Goal: Task Accomplishment & Management: Manage account settings

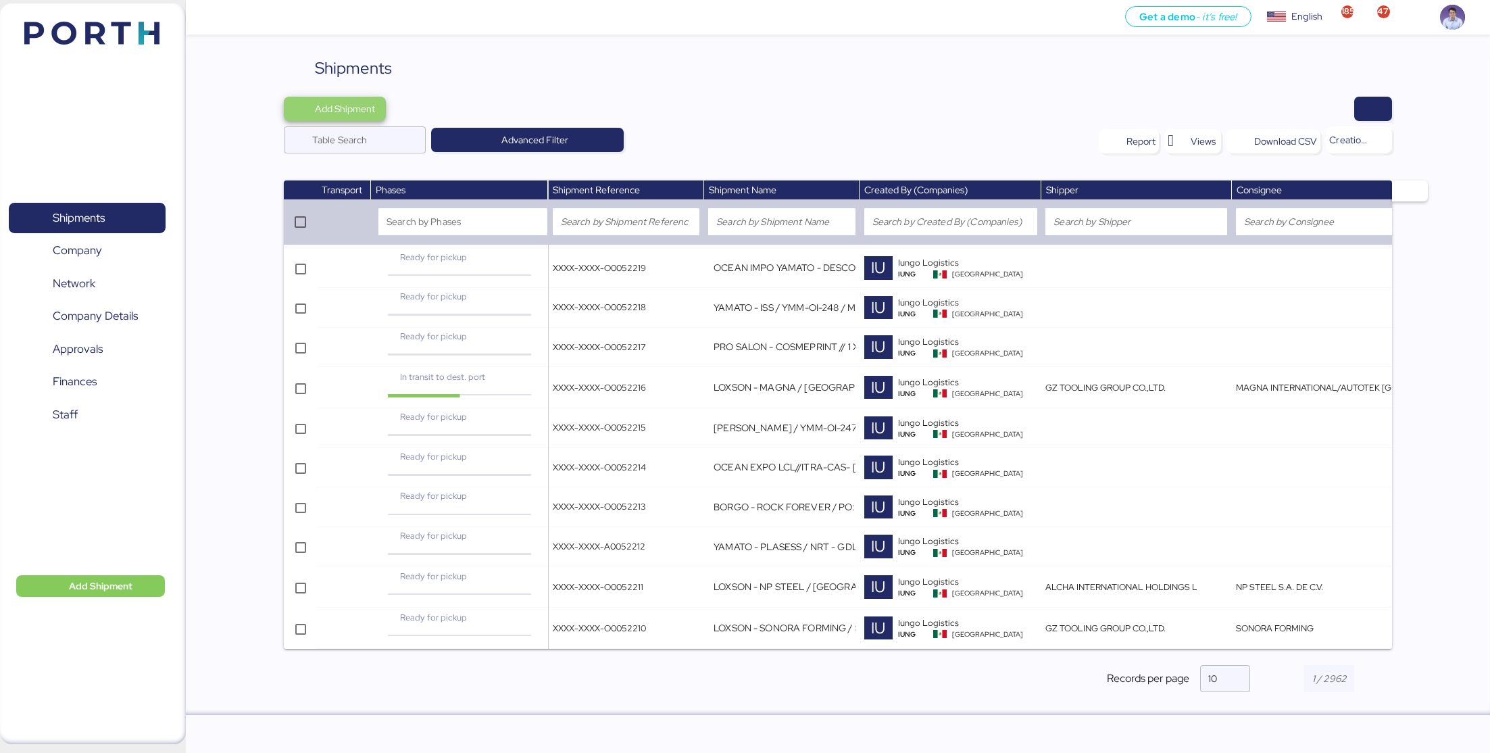
click at [349, 97] on span "Add Shipment" at bounding box center [335, 109] width 102 height 24
click at [371, 135] on div "Add Shipment Manually" at bounding box center [347, 132] width 105 height 19
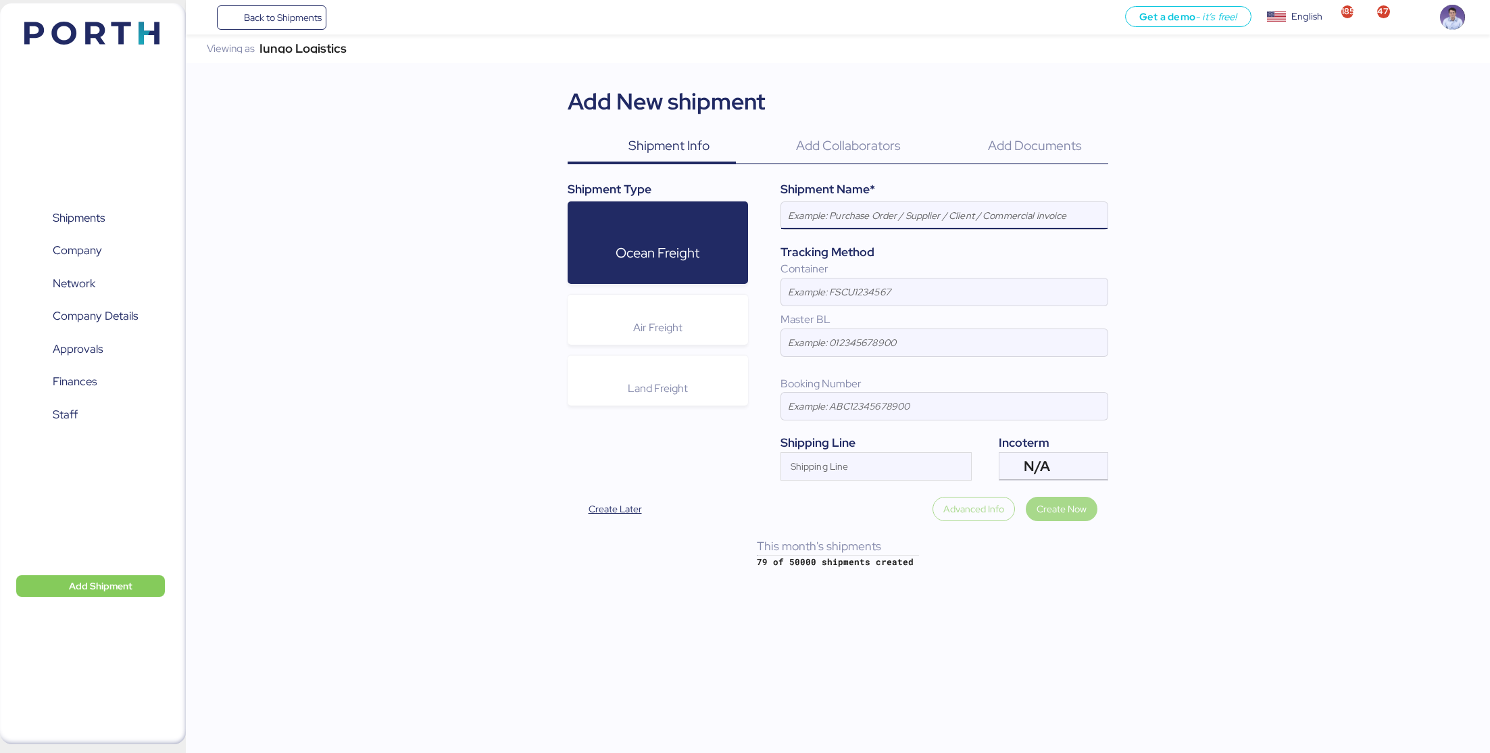
paste input "PRO SALON - Easysnap // 1 X 20 // REF: AVYNA"
paste input "174788"
click at [1011, 213] on input "PRO SALON - Easysnap // 1 X 20 // REF: AVYNA / 174788" at bounding box center [944, 215] width 326 height 27
click at [1032, 220] on input "PRO SALON - Easysnap // 1 X 20 // REF: AVYNA / 174788" at bounding box center [944, 215] width 326 height 27
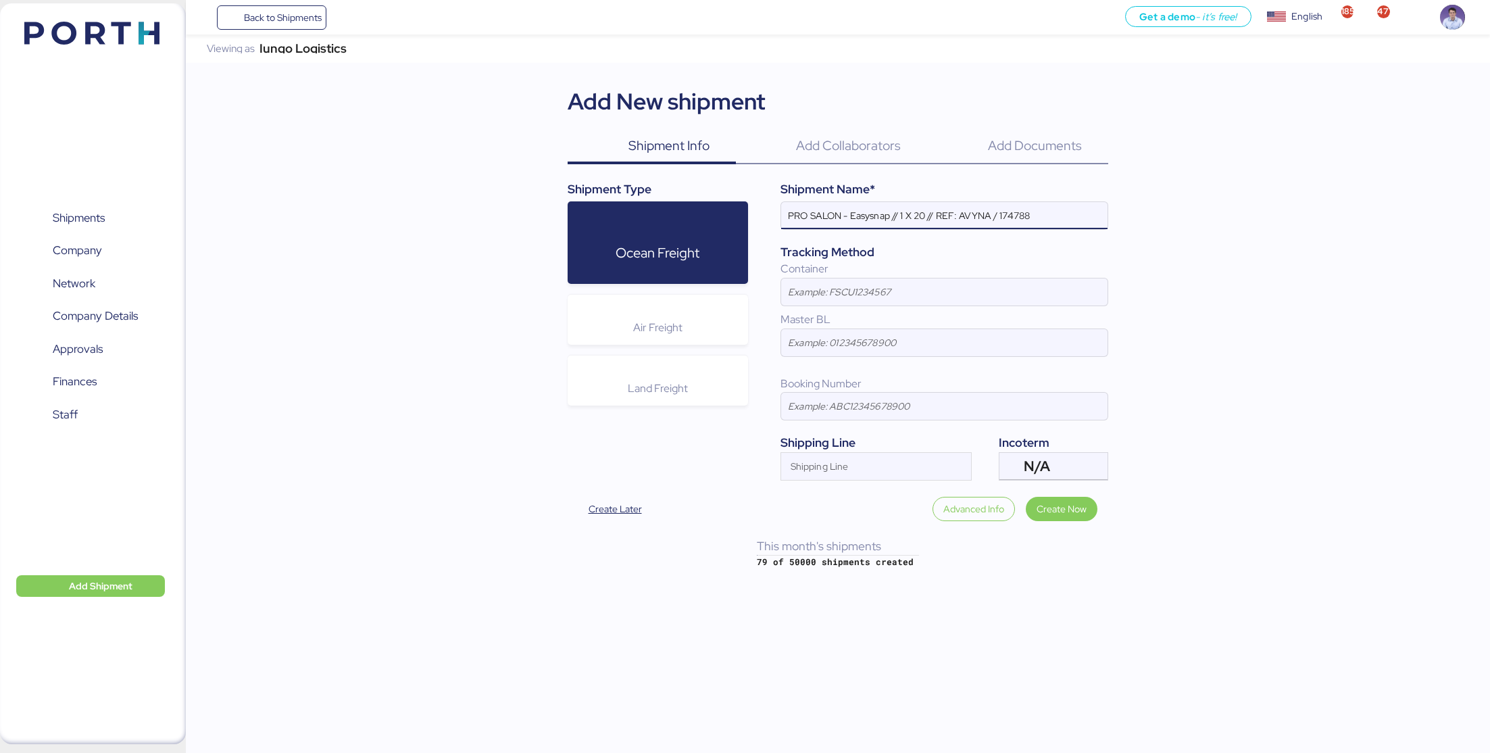
click at [1032, 220] on input "PRO SALON - Easysnap // 1 X 20 // REF: AVYNA / 174788" at bounding box center [944, 215] width 326 height 27
paste input "PORTH-"
type input "PRO SALON - Easysnap // 1 X 20 // REF: AVYNA / PORTH-174788"
click at [1184, 250] on div "Iungo Logistics Viewing as Iungo Logistics Add New shipment Shipment Info 0 Add…" at bounding box center [838, 301] width 1304 height 534
click at [1052, 499] on span "Create Now" at bounding box center [1061, 508] width 50 height 19
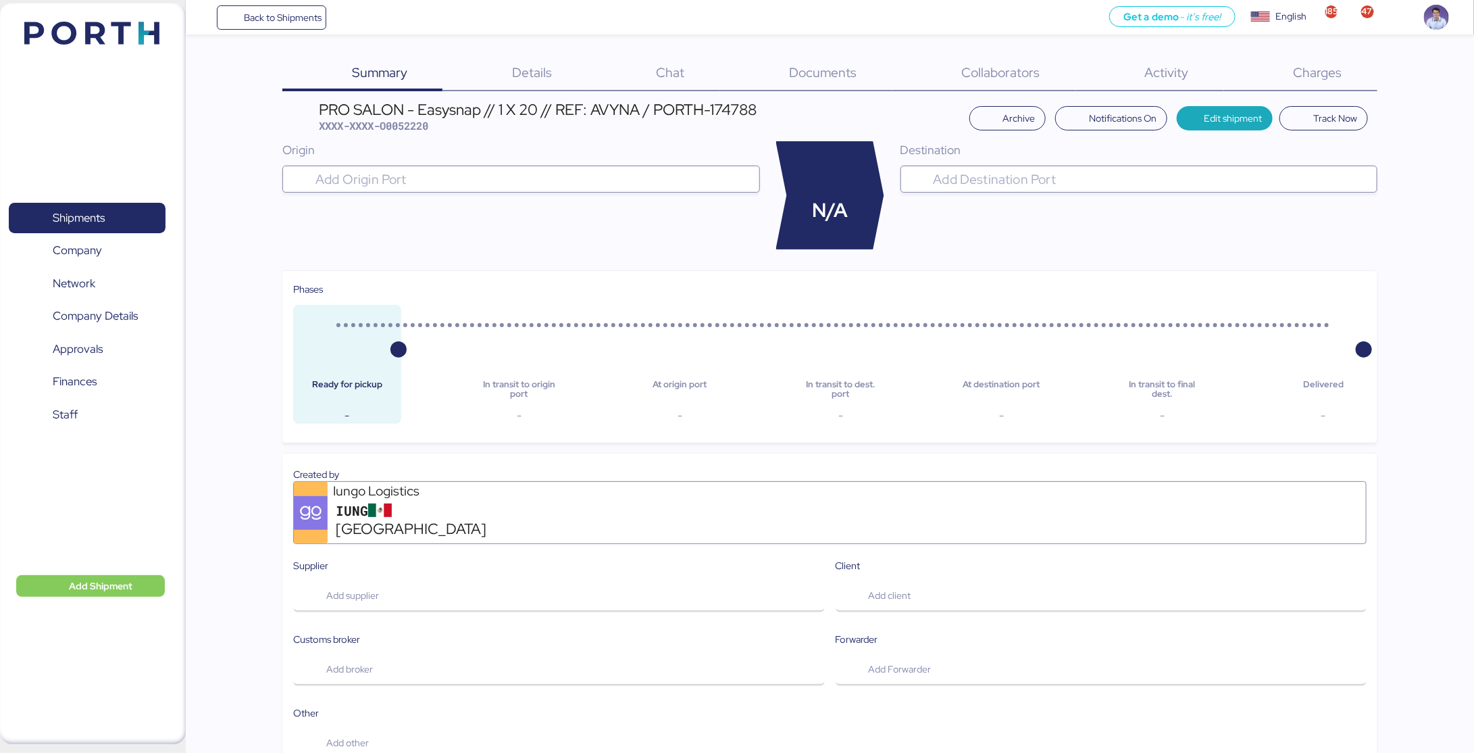
click at [530, 80] on span "Details" at bounding box center [532, 73] width 40 height 18
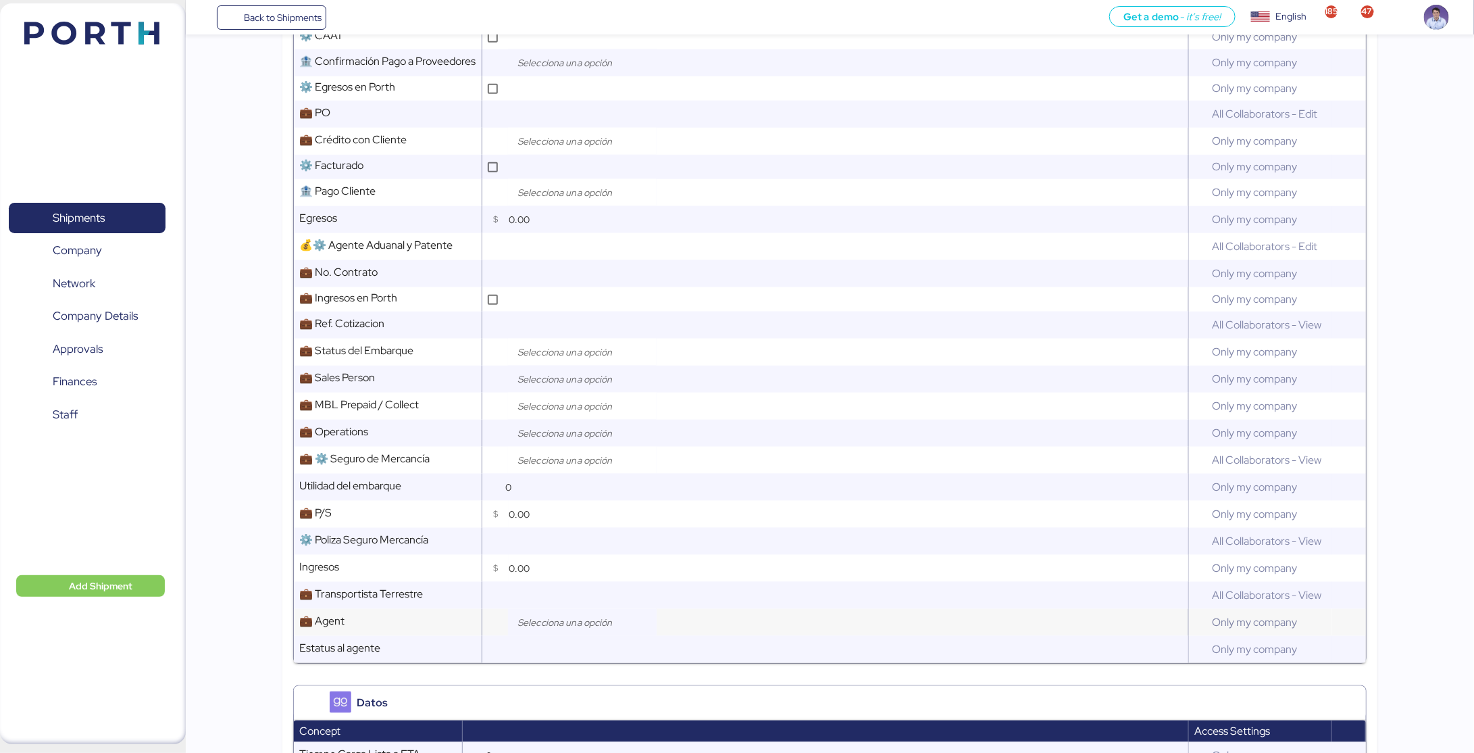
scroll to position [621, 0]
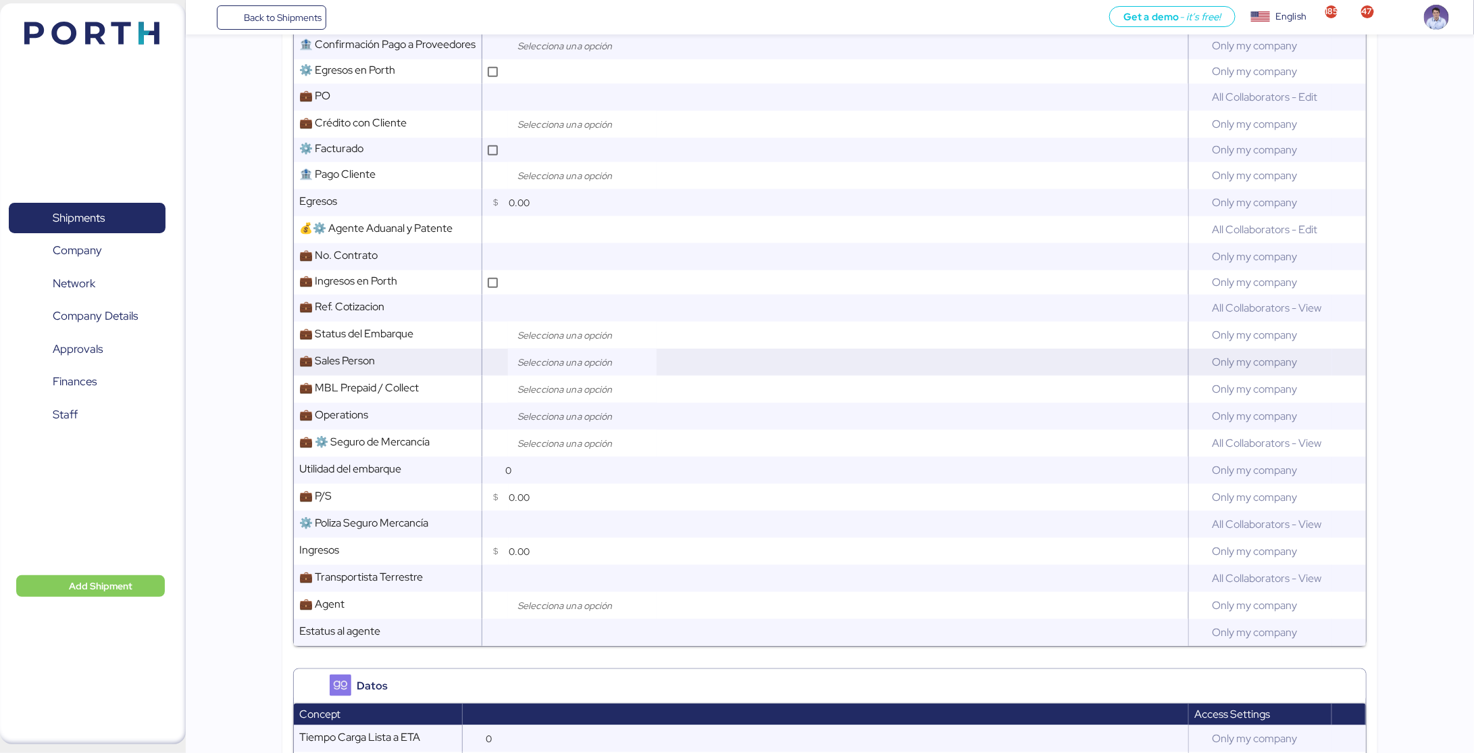
click at [549, 365] on input "search" at bounding box center [586, 362] width 142 height 16
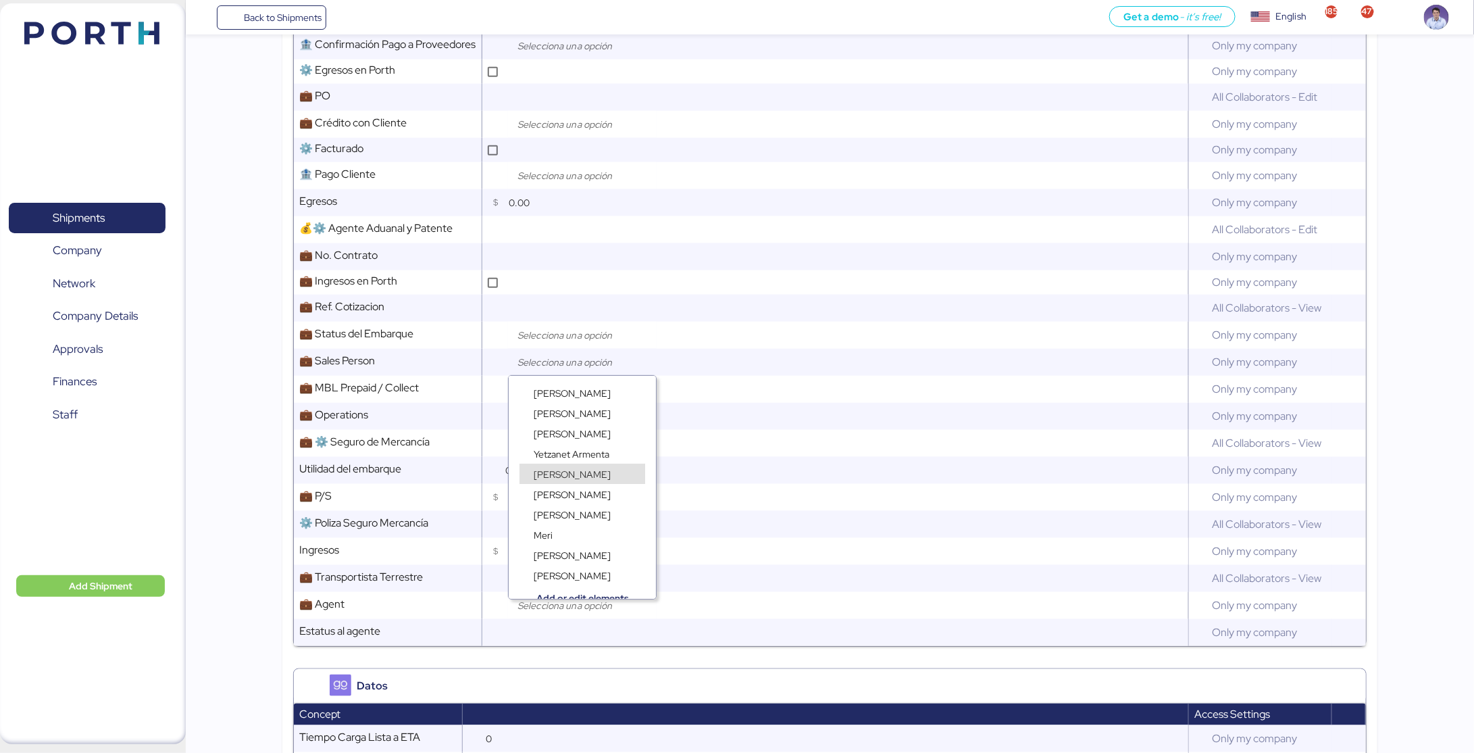
click at [567, 478] on div "[PERSON_NAME]" at bounding box center [582, 487] width 147 height 20
click at [566, 473] on span "[PERSON_NAME]" at bounding box center [572, 474] width 77 height 12
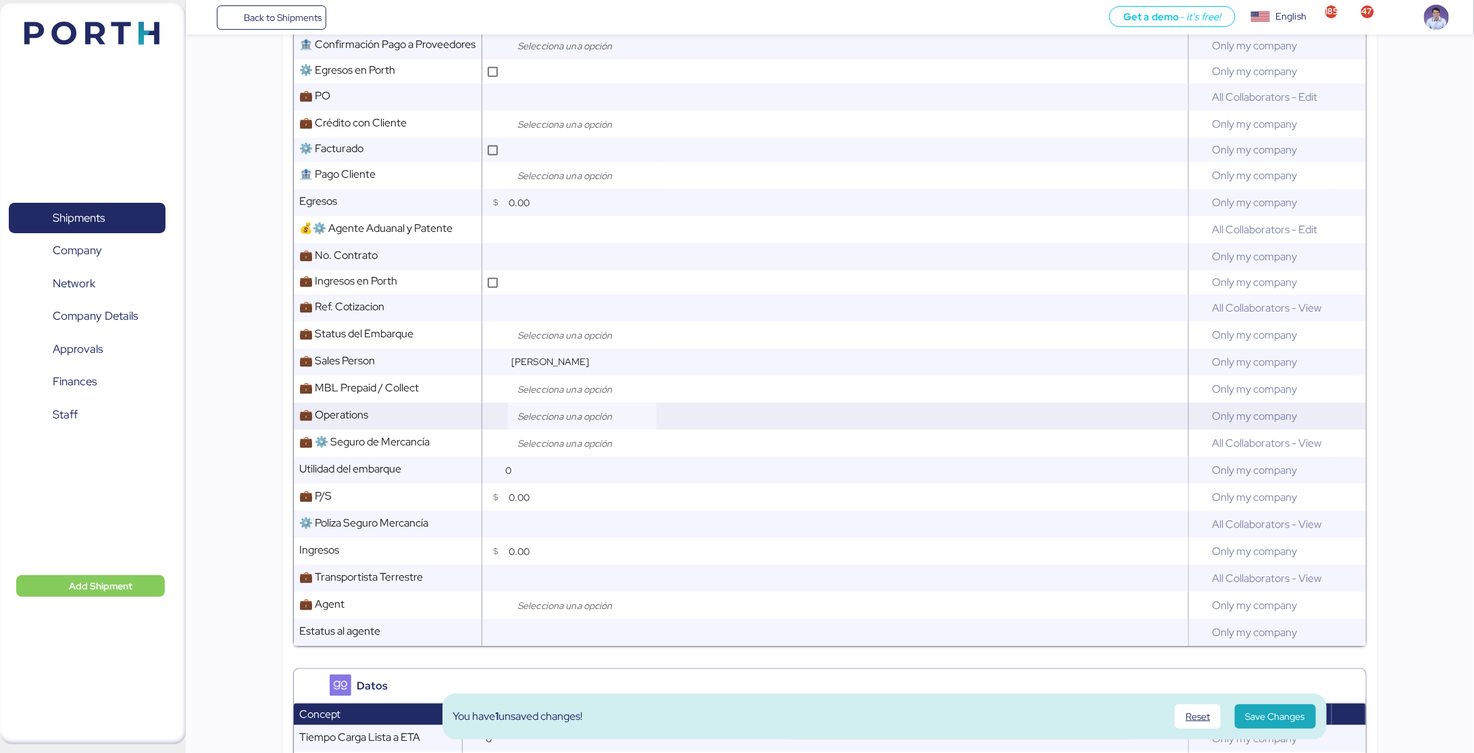
click at [557, 415] on input "search" at bounding box center [586, 416] width 142 height 16
click at [561, 480] on div "[PERSON_NAME]" at bounding box center [572, 487] width 84 height 14
click at [1317, 727] on div "You have 2 unsaved changes! Reset Save Changes" at bounding box center [884, 716] width 884 height 46
click at [1302, 726] on span "Save Changes" at bounding box center [1275, 716] width 81 height 24
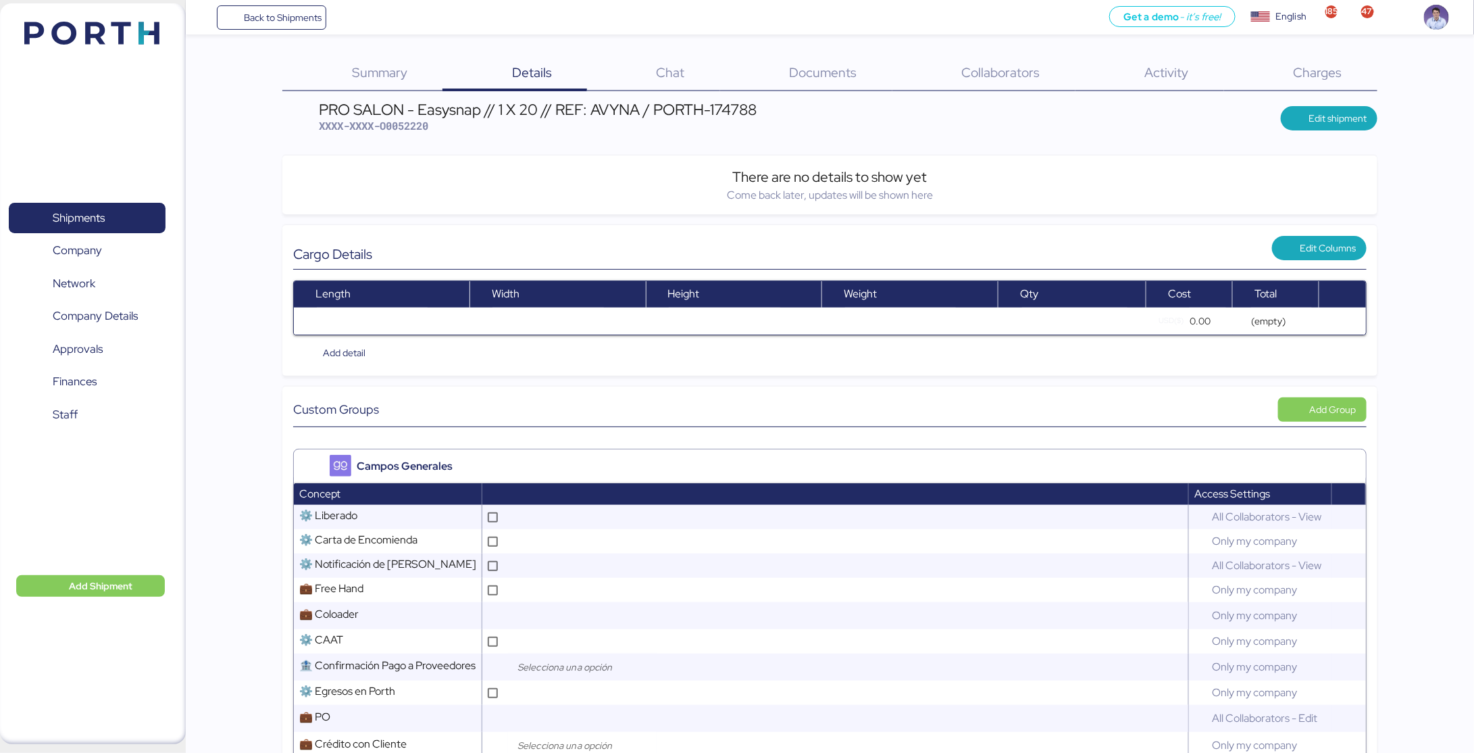
click at [998, 75] on span "Collaborators" at bounding box center [1001, 73] width 78 height 18
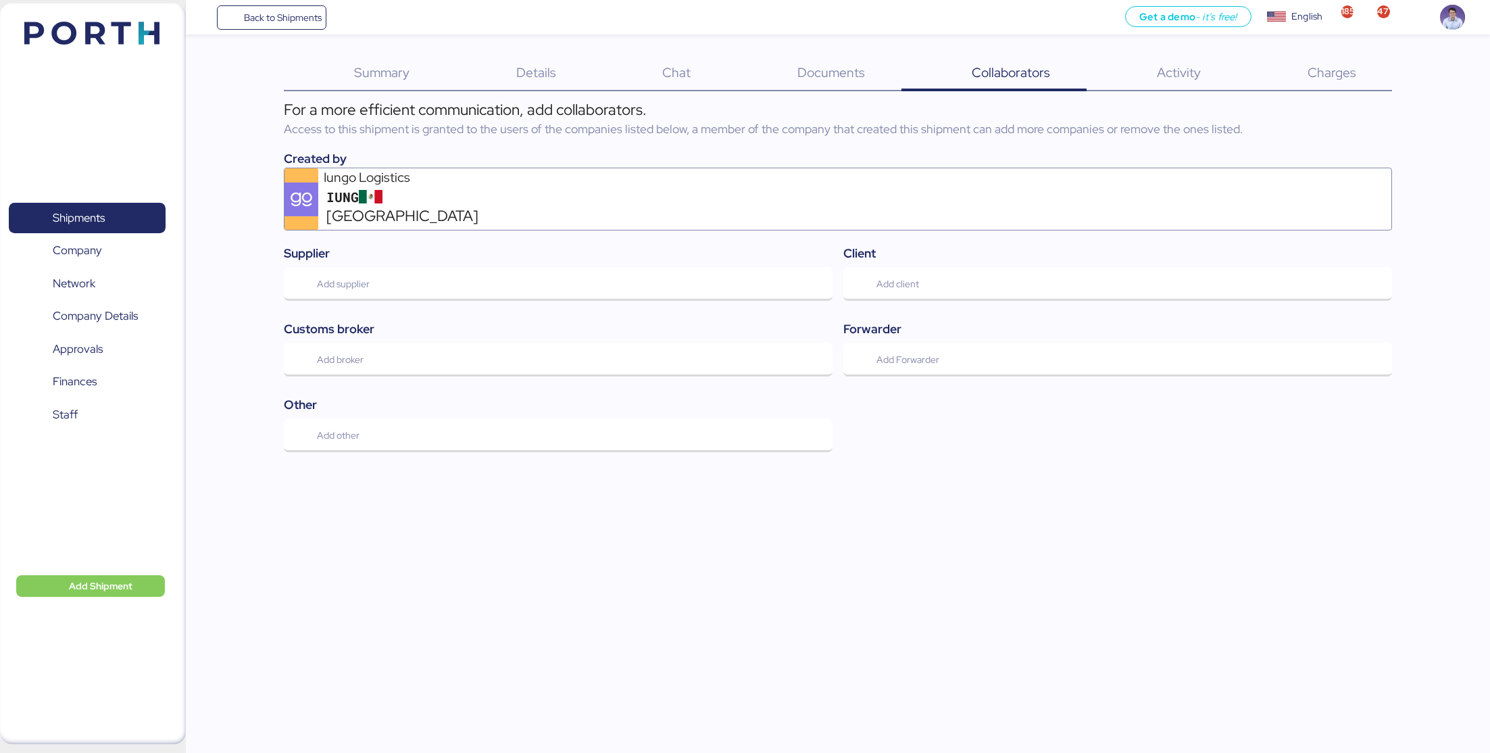
click at [834, 72] on span "Documents" at bounding box center [831, 73] width 68 height 18
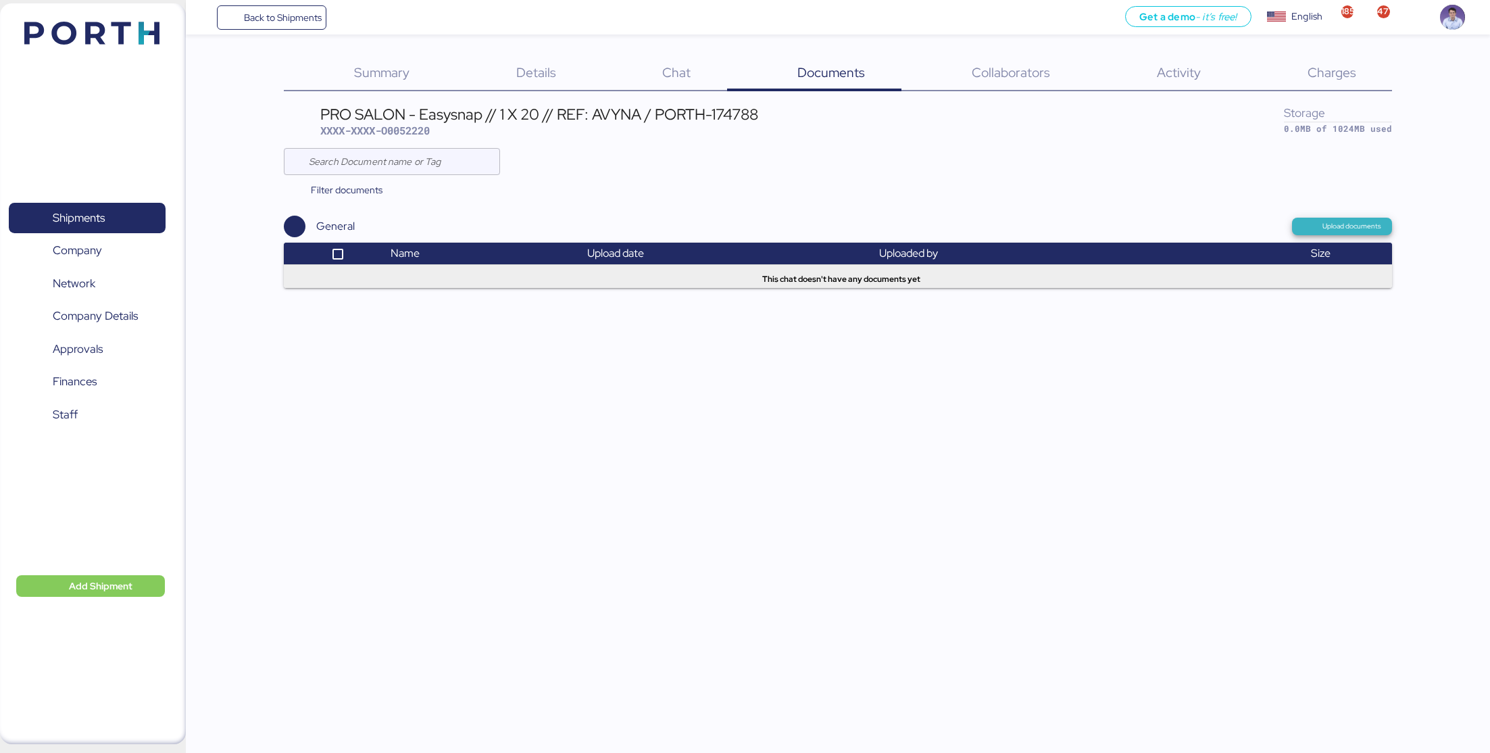
click at [1329, 229] on span "Upload documents" at bounding box center [1351, 226] width 59 height 12
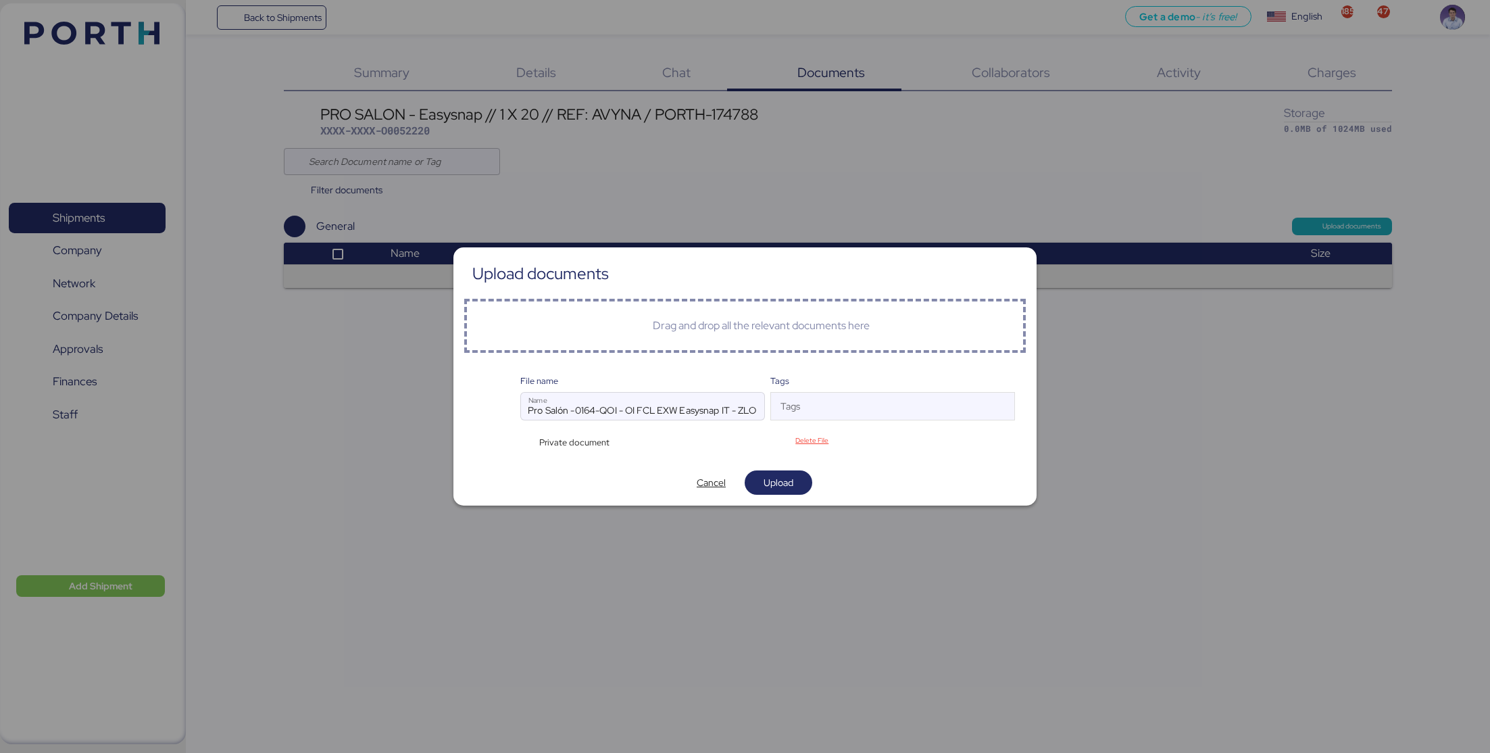
click at [1196, 447] on div at bounding box center [745, 376] width 1490 height 753
click at [772, 480] on span "Upload" at bounding box center [778, 482] width 30 height 16
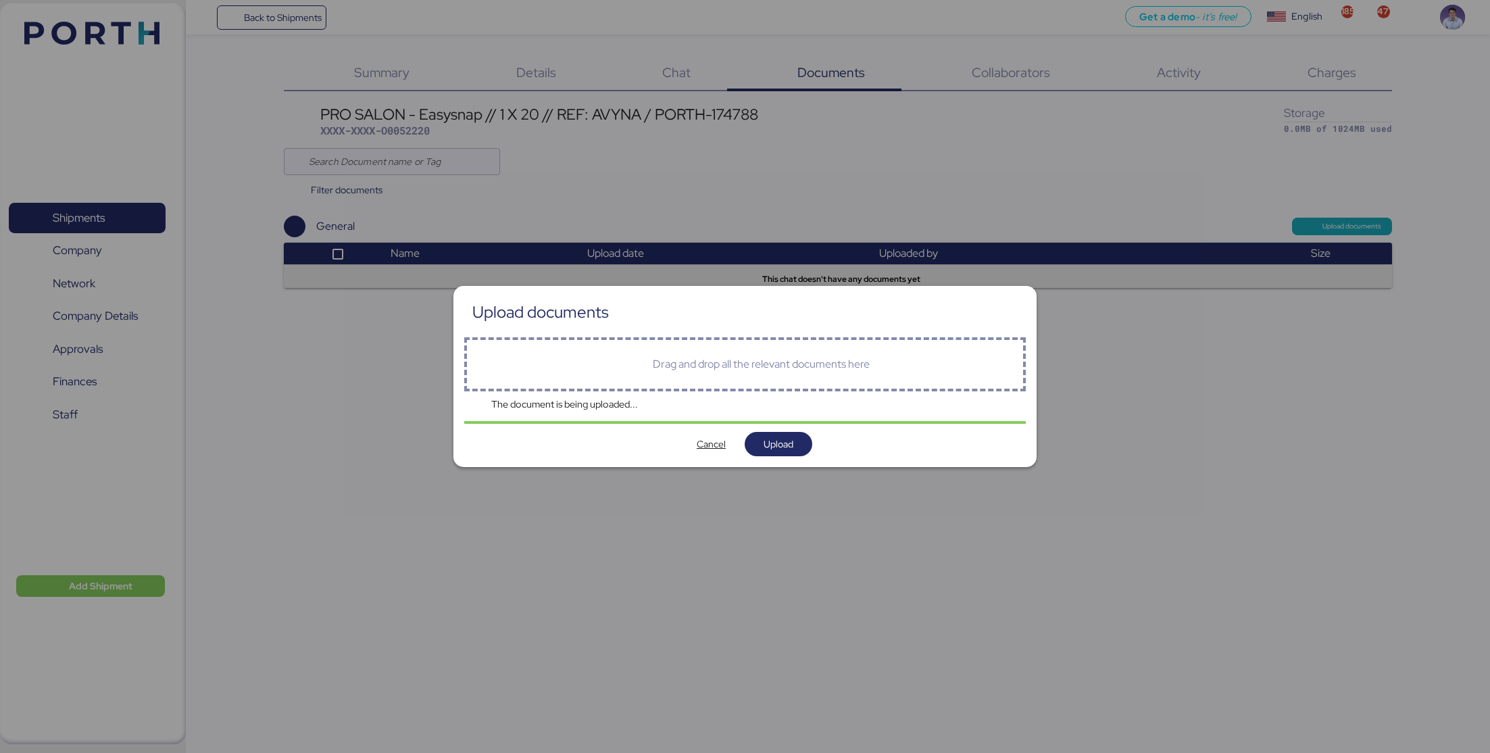
click at [209, 100] on div at bounding box center [745, 376] width 1490 height 753
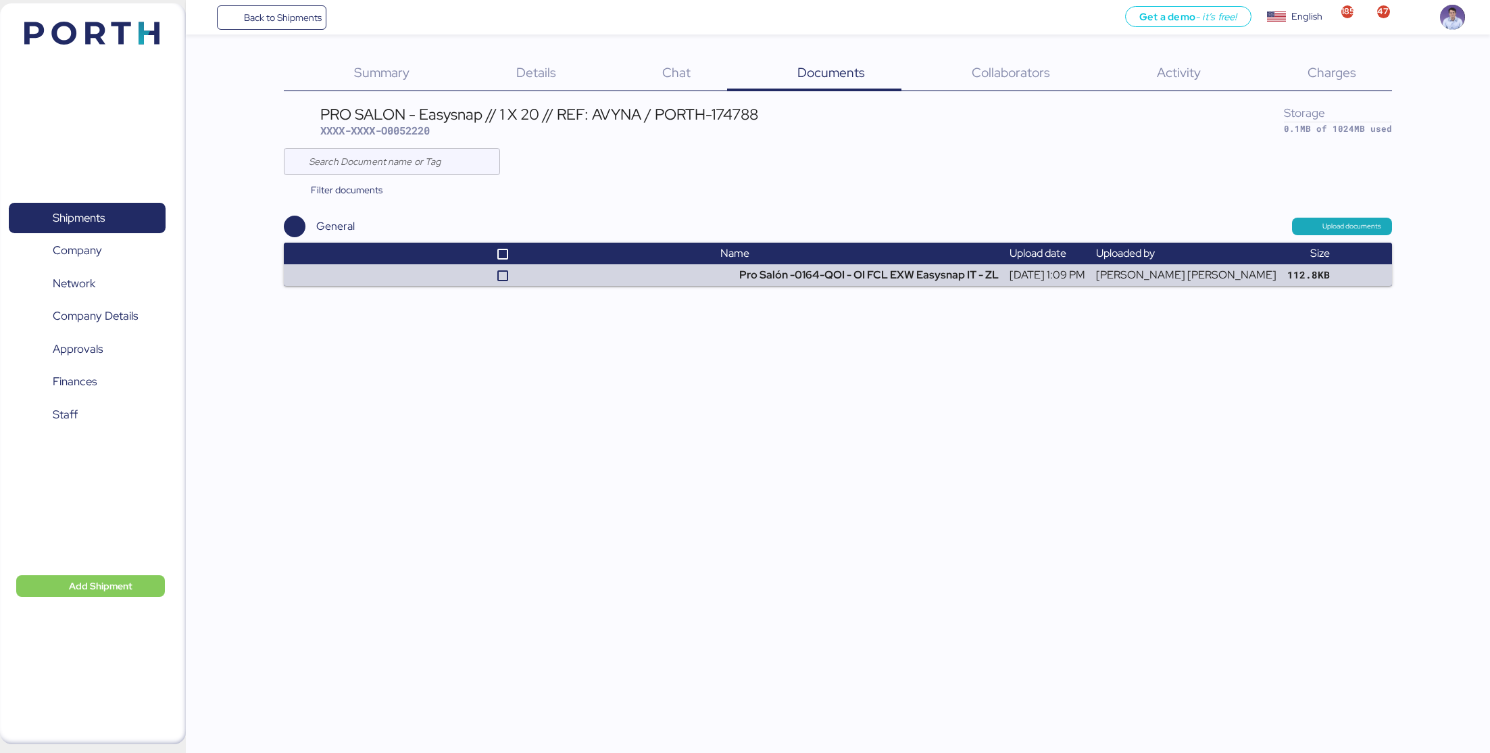
click at [424, 135] on span "XXXX-XXXX-O0052220" at bounding box center [374, 131] width 109 height 14
copy span "O0052220"
click at [75, 218] on span "Shipments" at bounding box center [79, 218] width 52 height 20
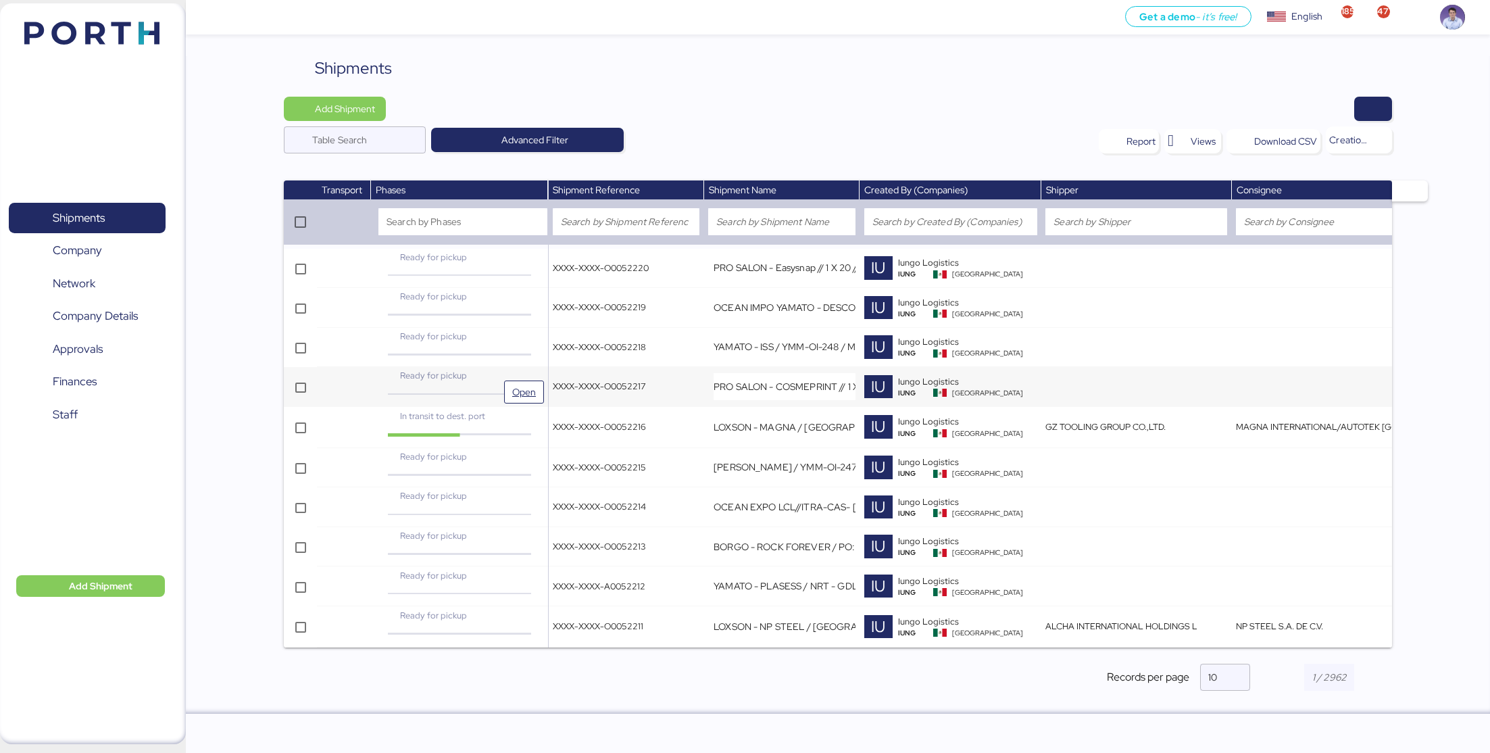
click at [499, 387] on div "Ready for pickup" at bounding box center [459, 381] width 169 height 24
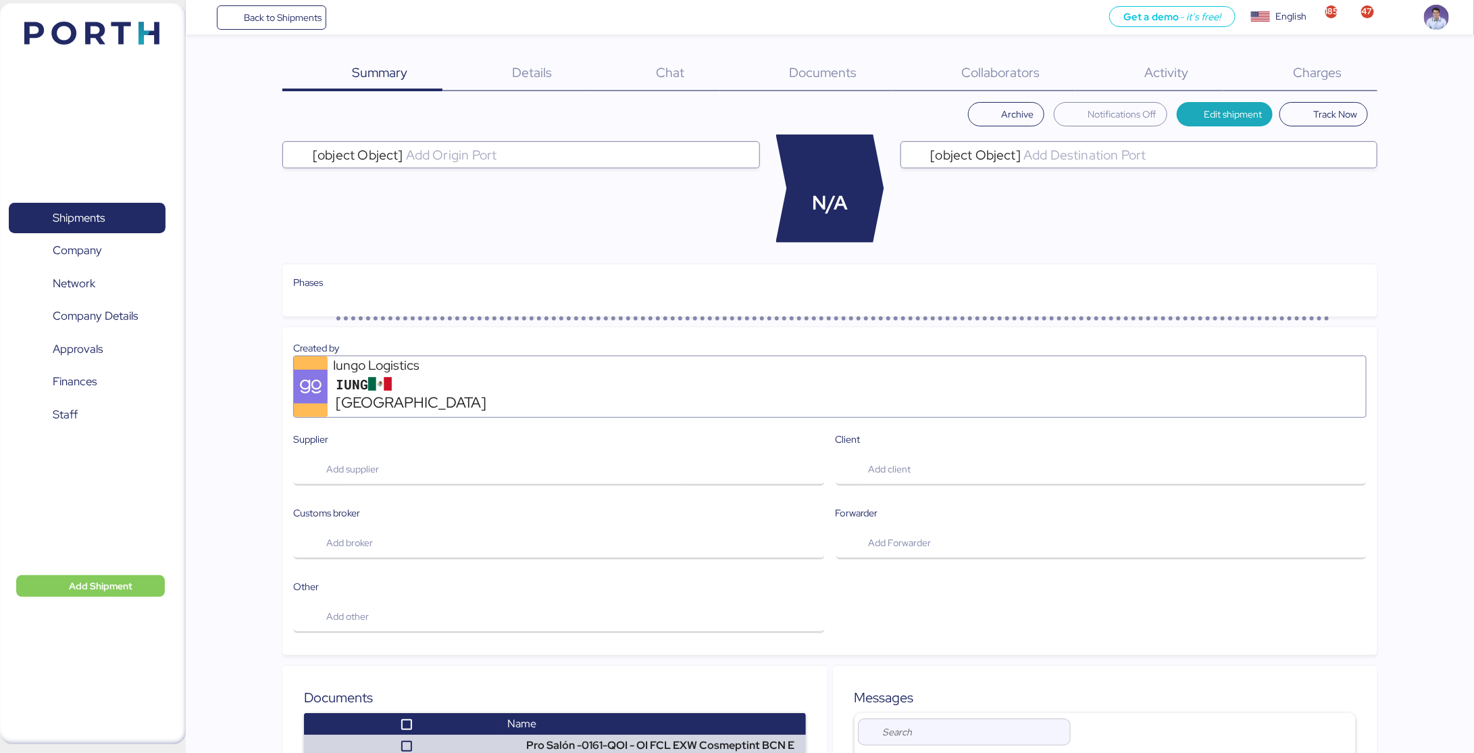
click at [540, 56] on div "Details 0" at bounding box center [514, 73] width 145 height 35
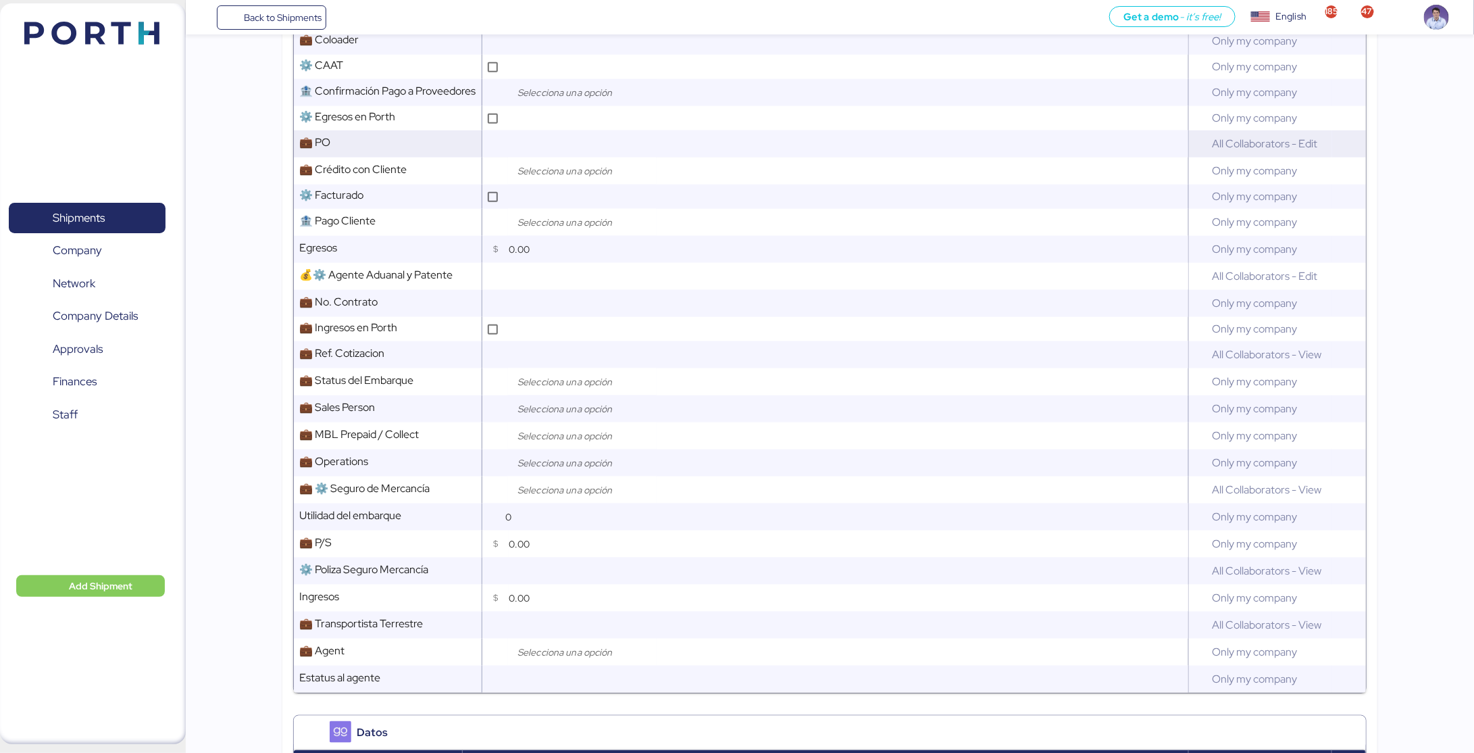
scroll to position [578, 0]
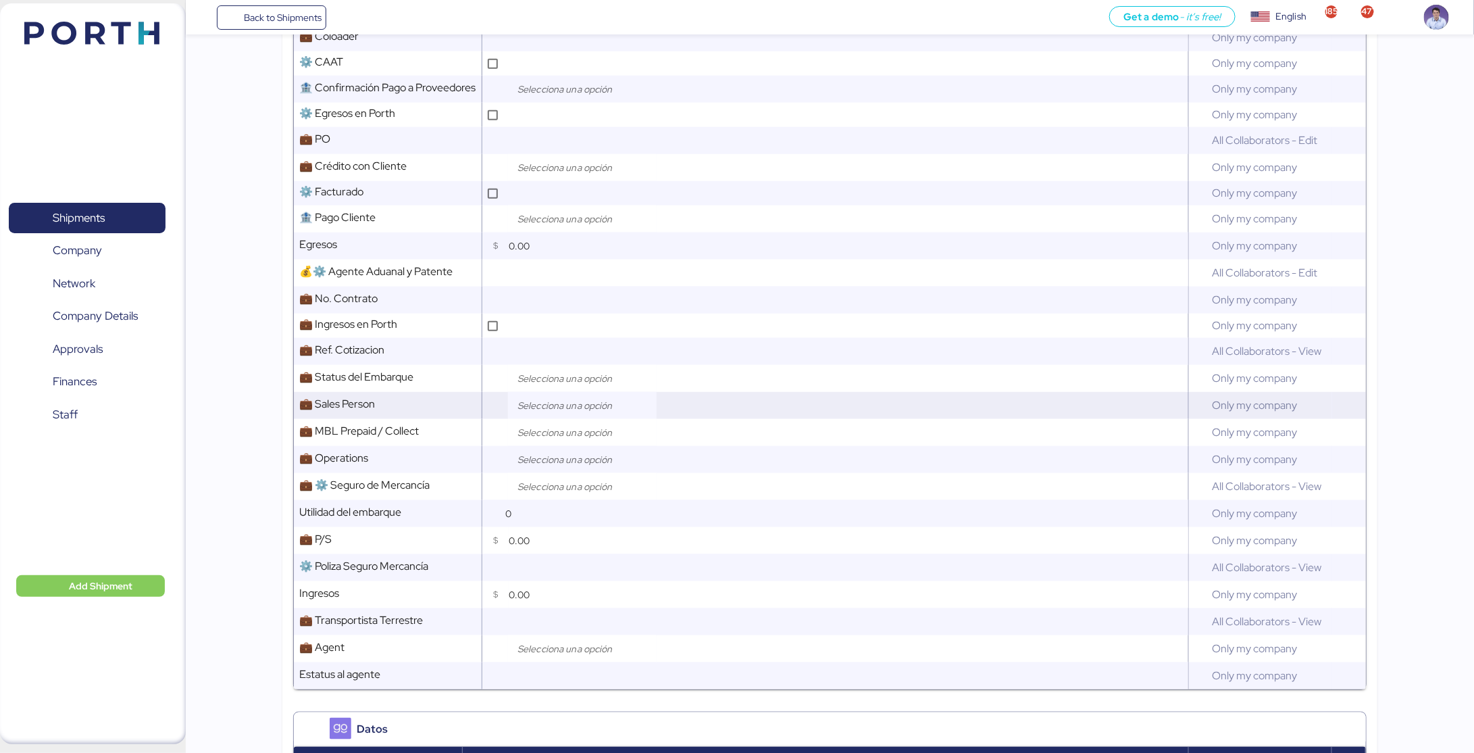
click at [532, 406] on input "search" at bounding box center [586, 405] width 142 height 16
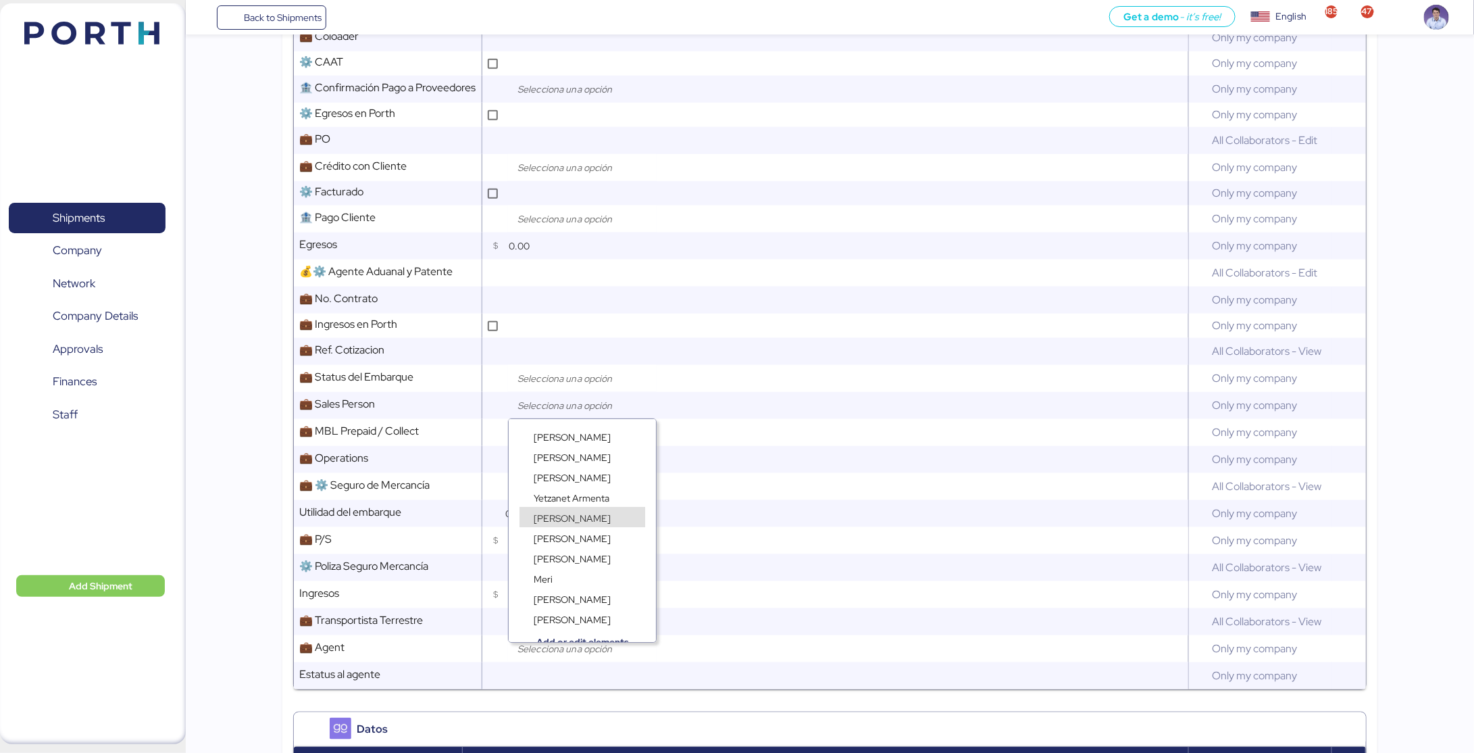
click at [559, 513] on span "[PERSON_NAME]" at bounding box center [572, 518] width 77 height 12
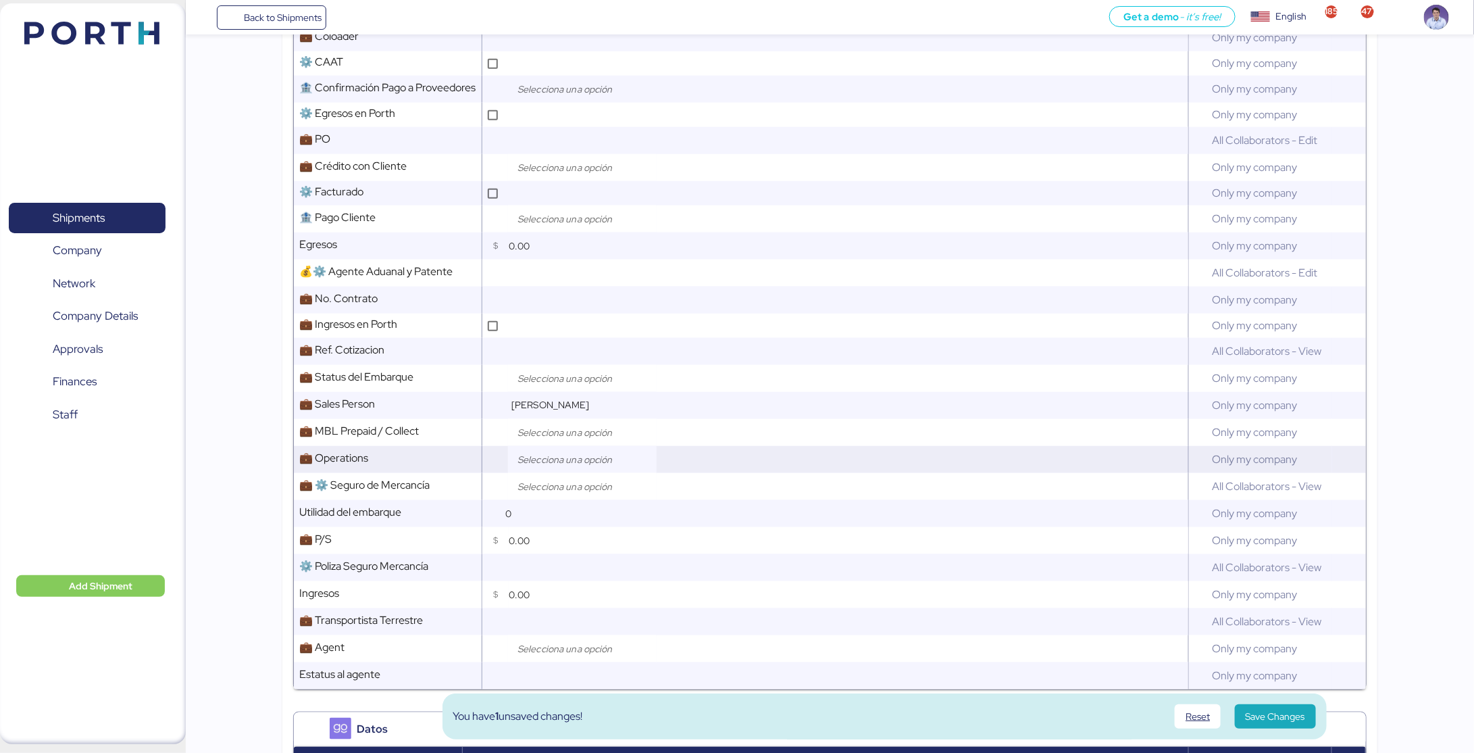
click at [555, 460] on input "search" at bounding box center [586, 459] width 142 height 16
click at [560, 532] on span "[PERSON_NAME]" at bounding box center [572, 532] width 77 height 12
click at [1296, 719] on span "Save Changes" at bounding box center [1275, 716] width 59 height 16
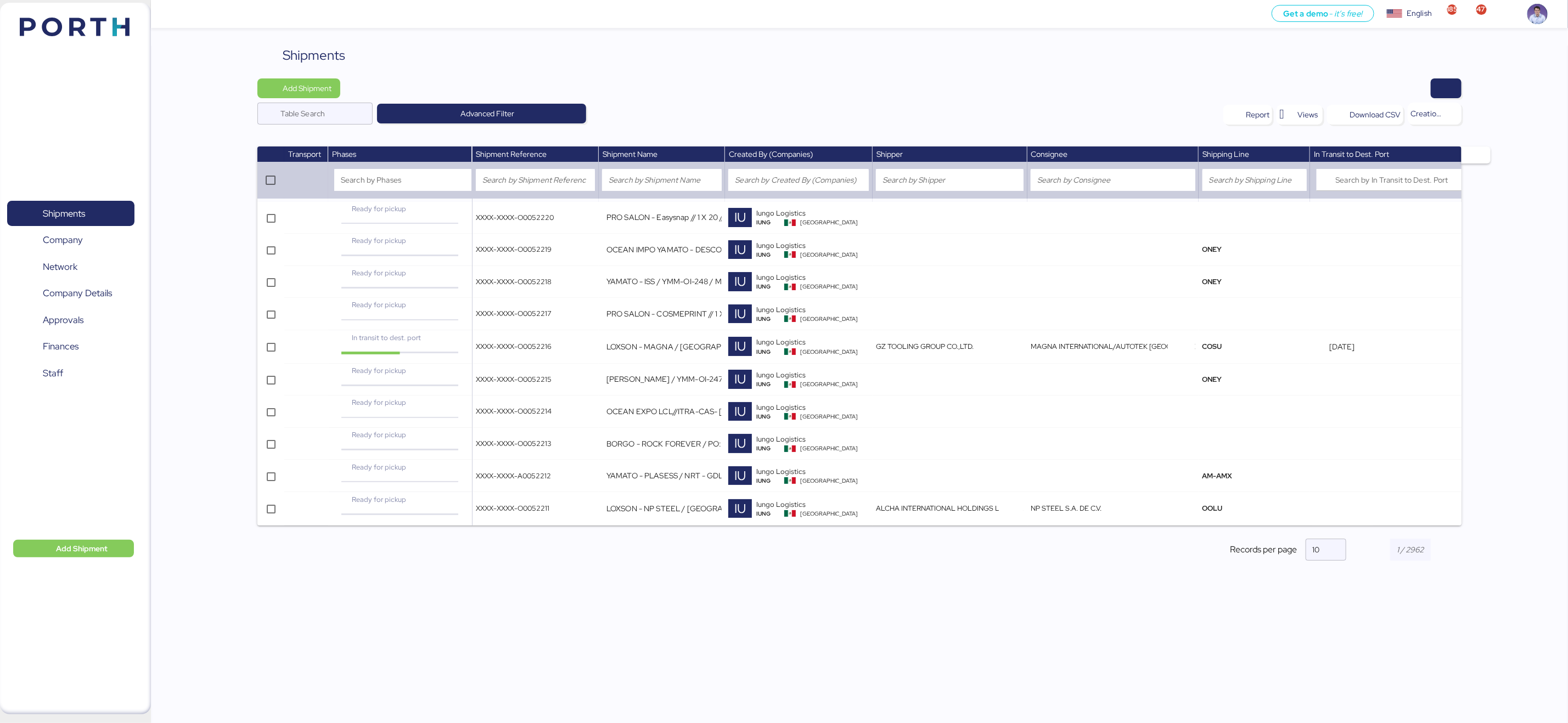
click at [652, 72] on div "Shipments Add Shipment Table Search Advanced Filter Report Views Download CSV C…" at bounding box center [860, 312] width 1205 height 534
